Goal: Task Accomplishment & Management: Use online tool/utility

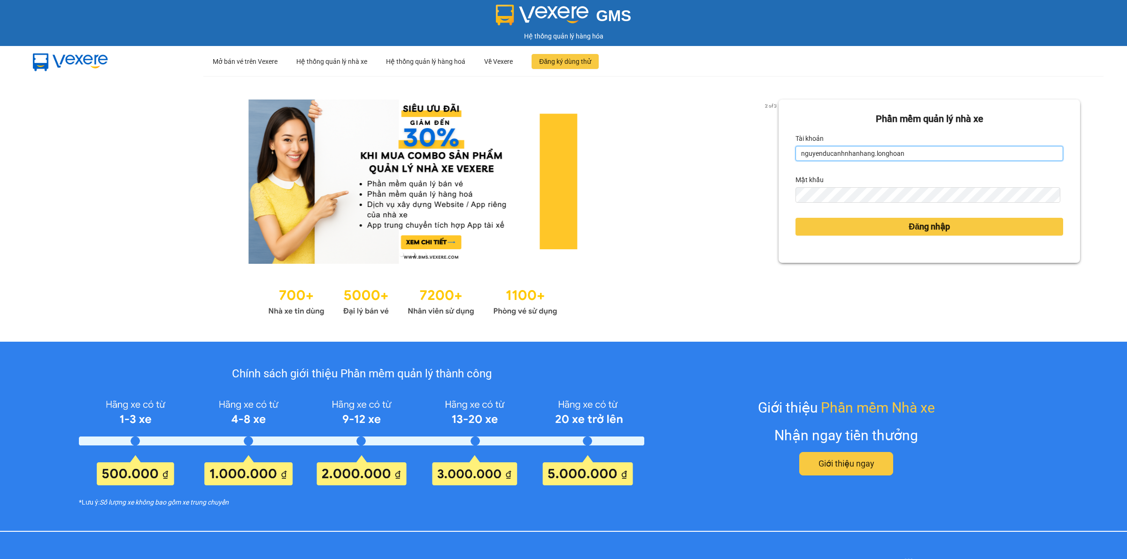
click at [819, 154] on input "nguyenducanhnhanhang.longhoan" at bounding box center [930, 153] width 268 height 15
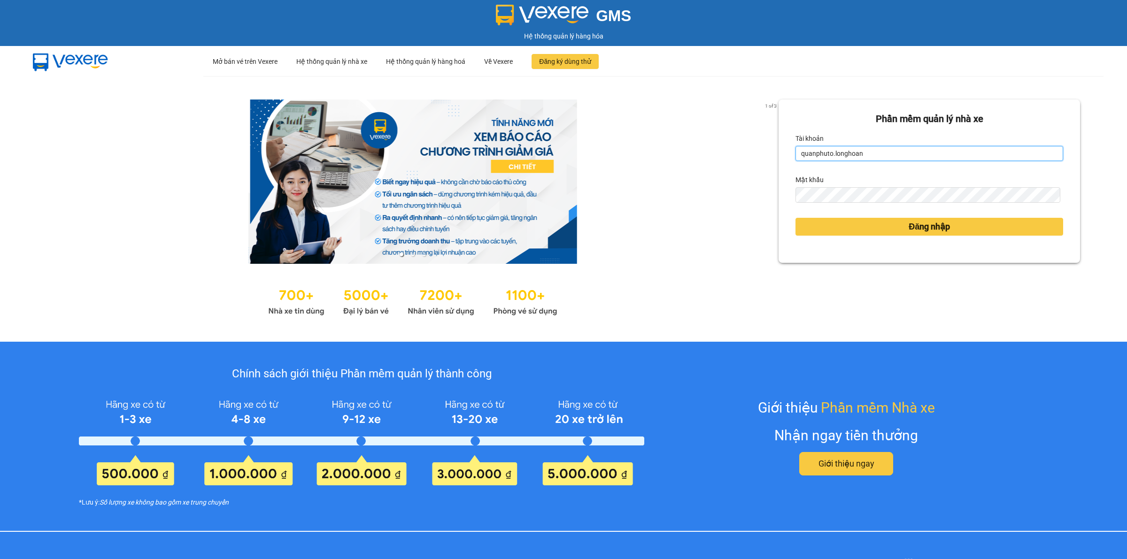
click at [825, 155] on input "quanphuto.longhoan" at bounding box center [930, 153] width 268 height 15
type input "quanphutho.longhoan"
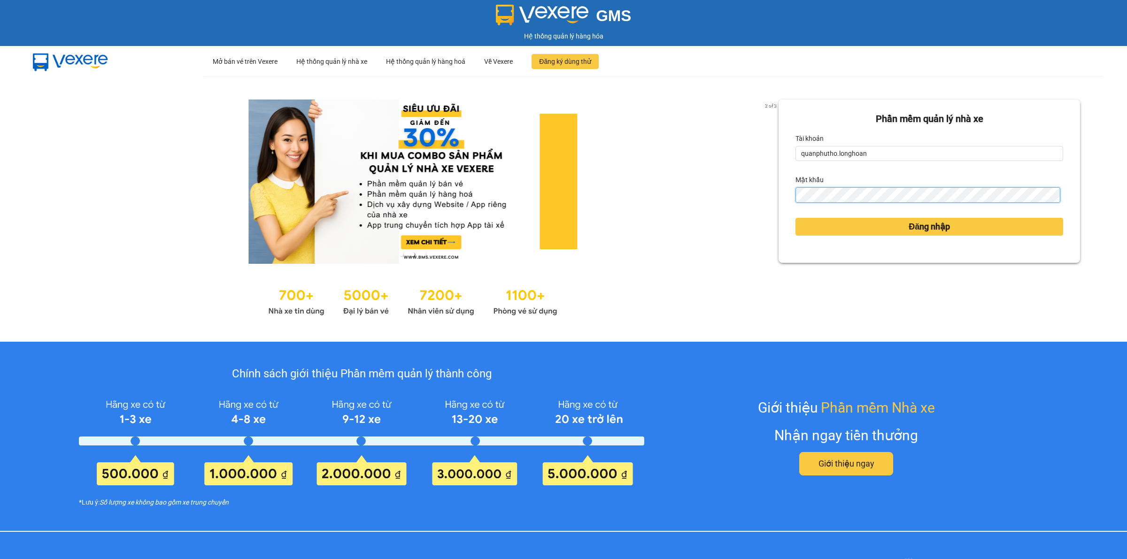
click at [796, 218] on button "Đăng nhập" at bounding box center [930, 227] width 268 height 18
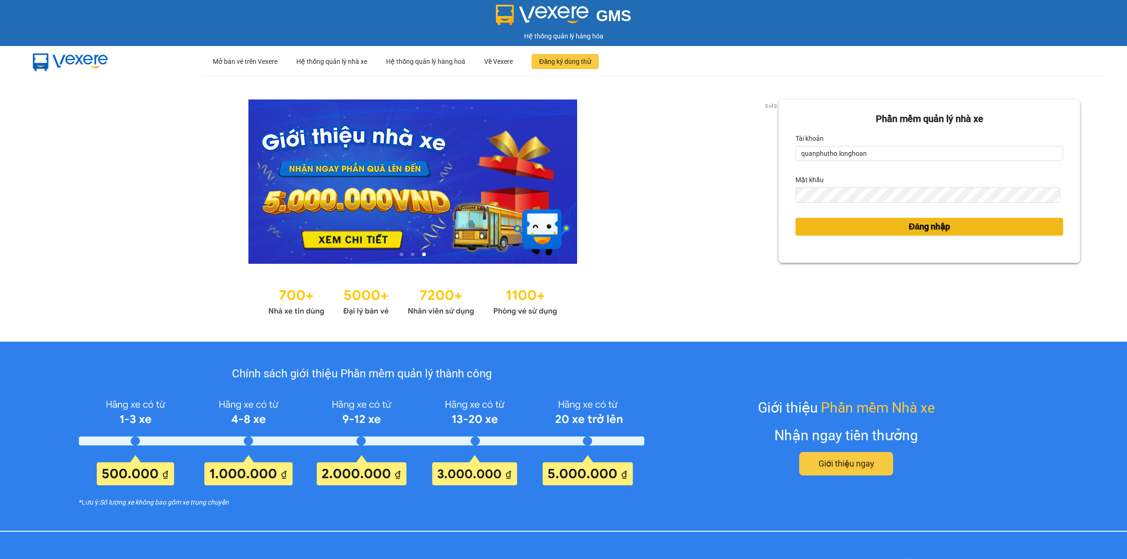
click at [896, 224] on button "Đăng nhập" at bounding box center [930, 227] width 268 height 18
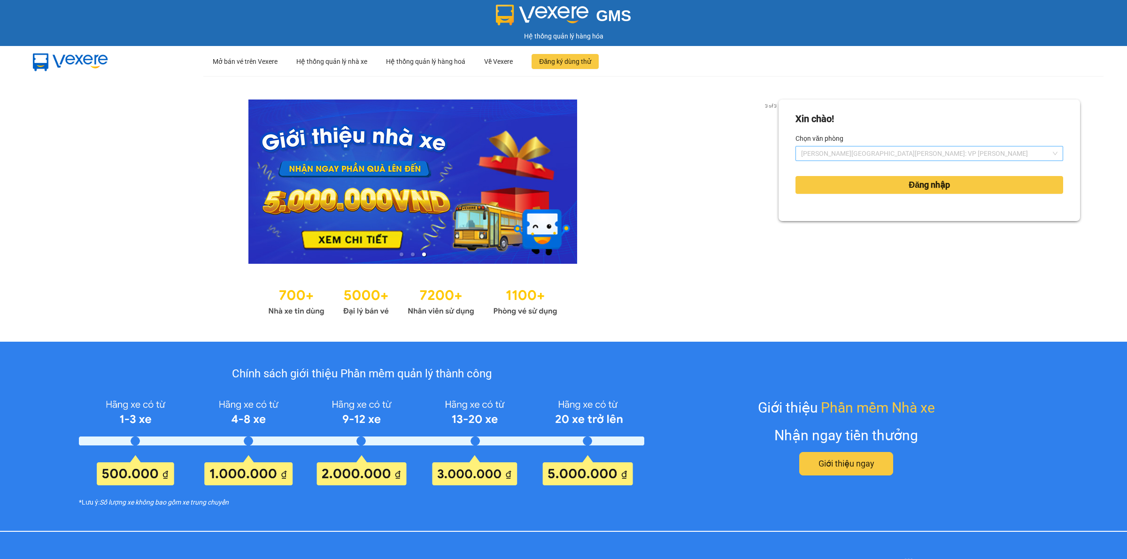
click at [892, 156] on span "[PERSON_NAME][GEOGRAPHIC_DATA][PERSON_NAME]: VP [PERSON_NAME]" at bounding box center [929, 154] width 256 height 14
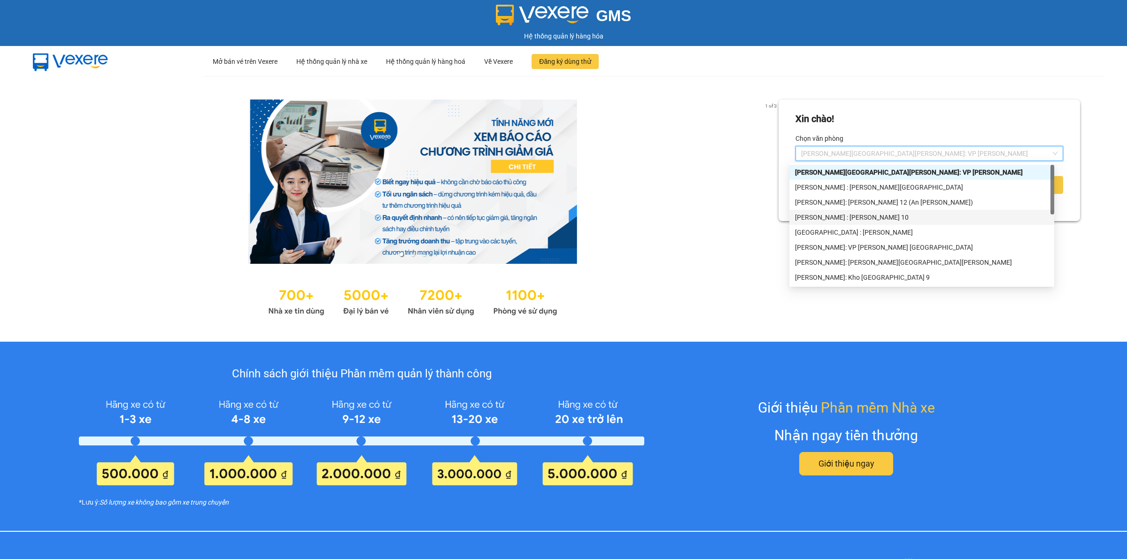
scroll to position [240, 0]
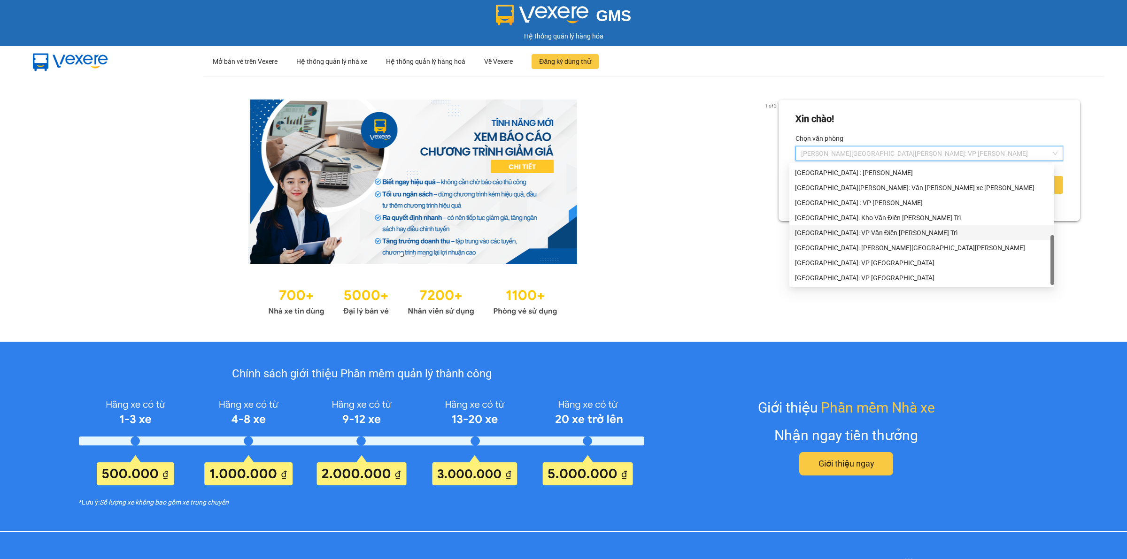
click at [861, 230] on div "[GEOGRAPHIC_DATA]: VP Văn Điển [PERSON_NAME] Trì" at bounding box center [922, 233] width 254 height 10
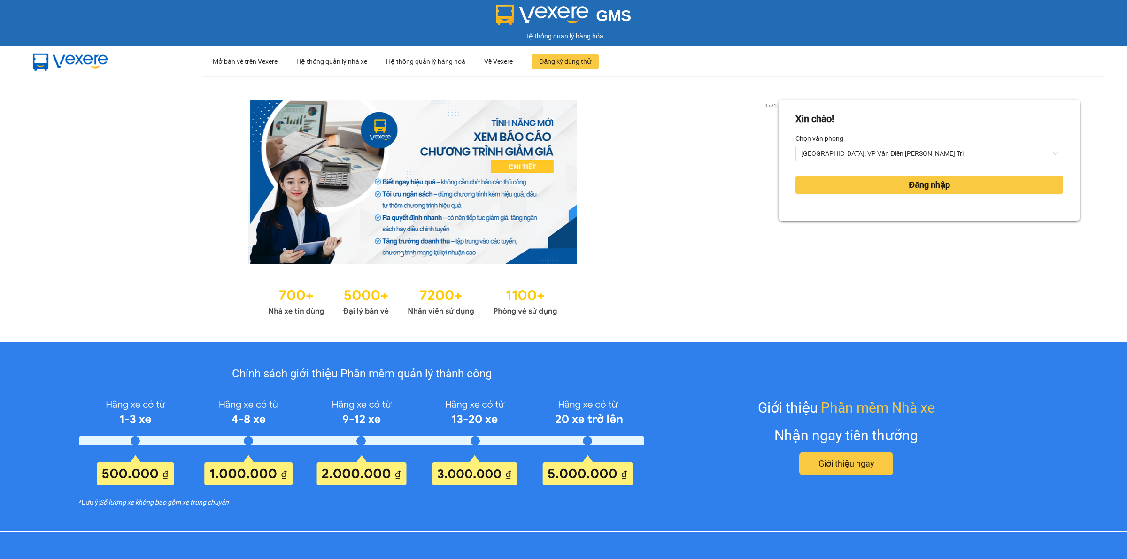
click at [875, 194] on div "Đăng nhập" at bounding box center [930, 184] width 268 height 25
click at [874, 188] on button "Đăng nhập" at bounding box center [930, 185] width 268 height 18
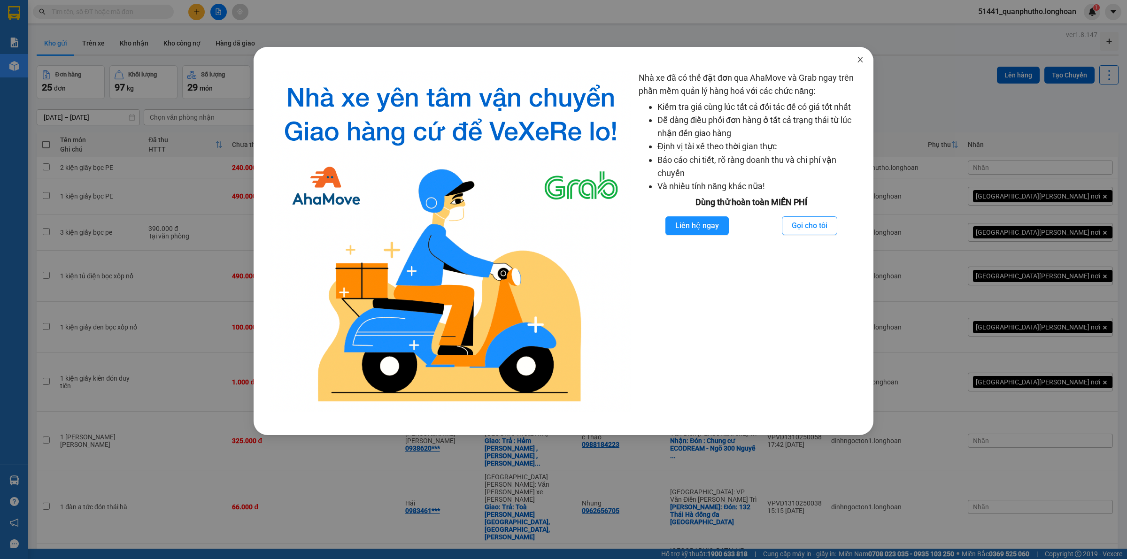
click at [857, 63] on icon "close" at bounding box center [861, 60] width 8 height 8
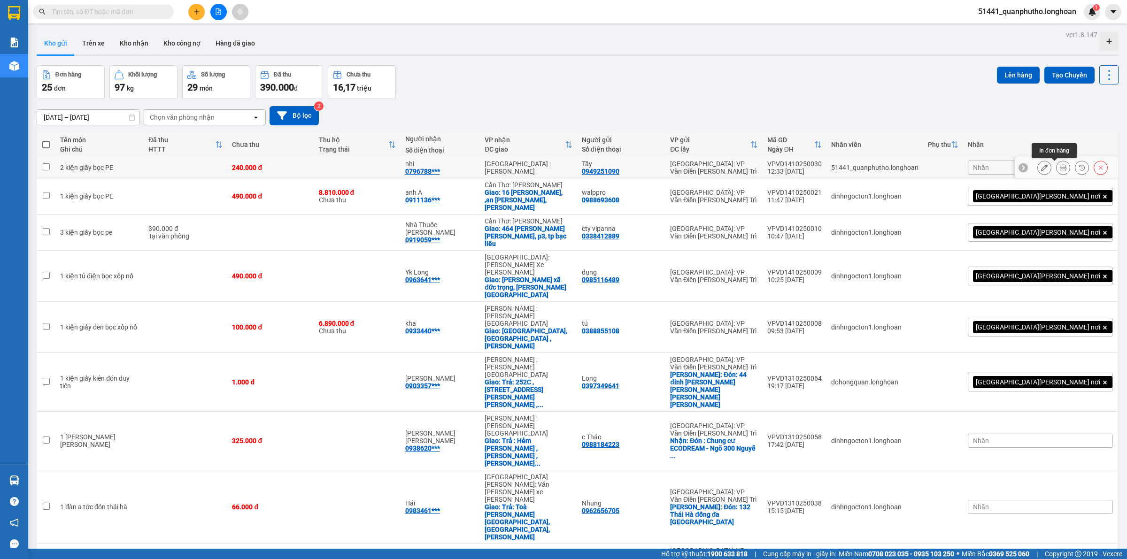
click at [1060, 170] on icon at bounding box center [1063, 167] width 7 height 7
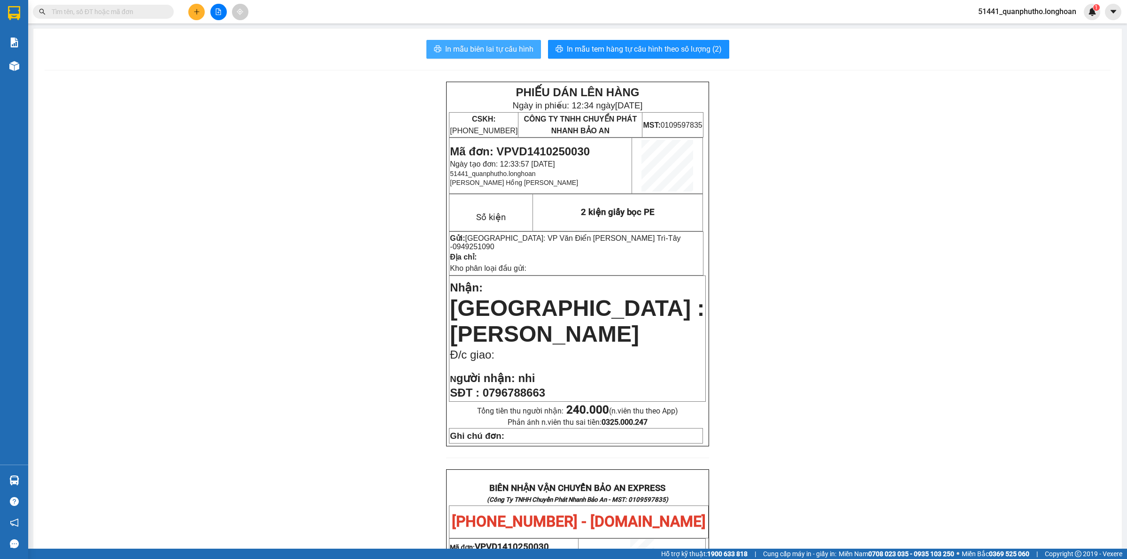
click at [497, 49] on span "In mẫu biên lai tự cấu hình" at bounding box center [489, 49] width 88 height 12
click at [645, 54] on span "In mẫu tem hàng tự cấu hình theo số lượng (2)" at bounding box center [644, 49] width 155 height 12
click at [508, 52] on span "In mẫu biên lai tự cấu hình" at bounding box center [489, 49] width 88 height 12
